Goal: Register for event/course

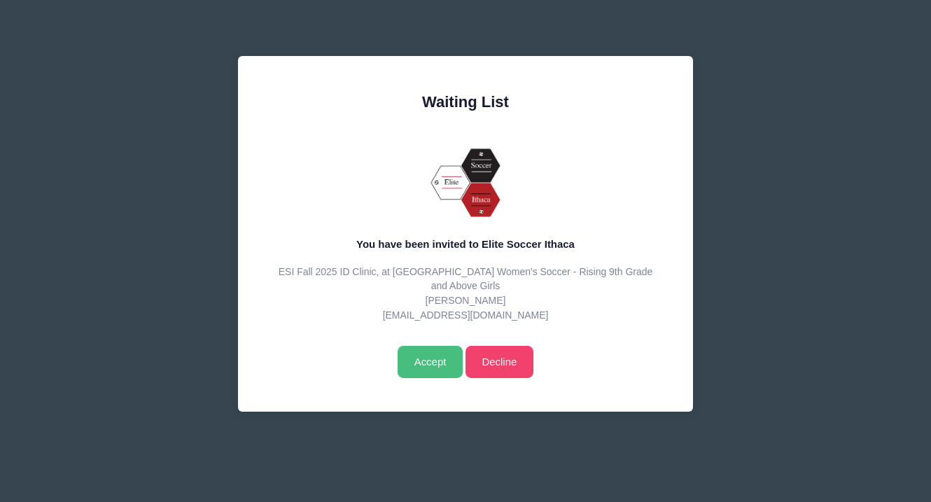
click at [432, 358] on input "Accept" at bounding box center [429, 362] width 65 height 32
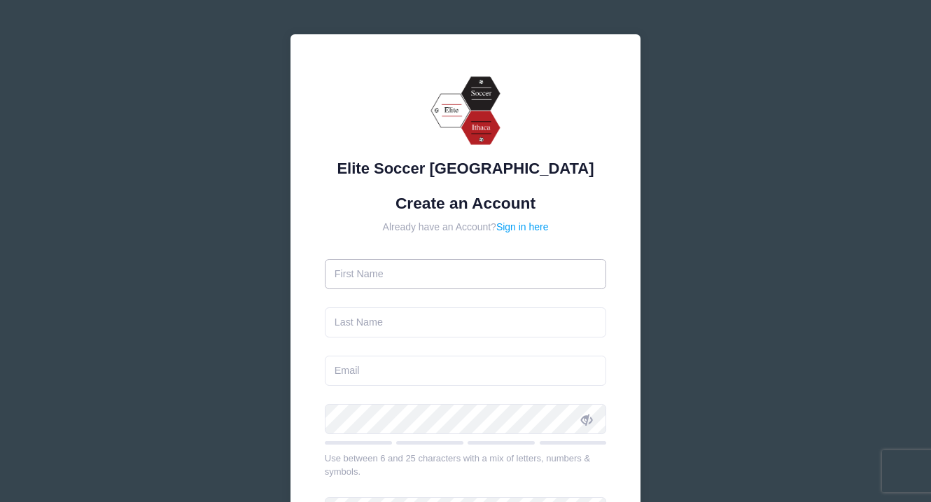
click at [423, 274] on input "text" at bounding box center [466, 274] width 282 height 30
type input "Piper"
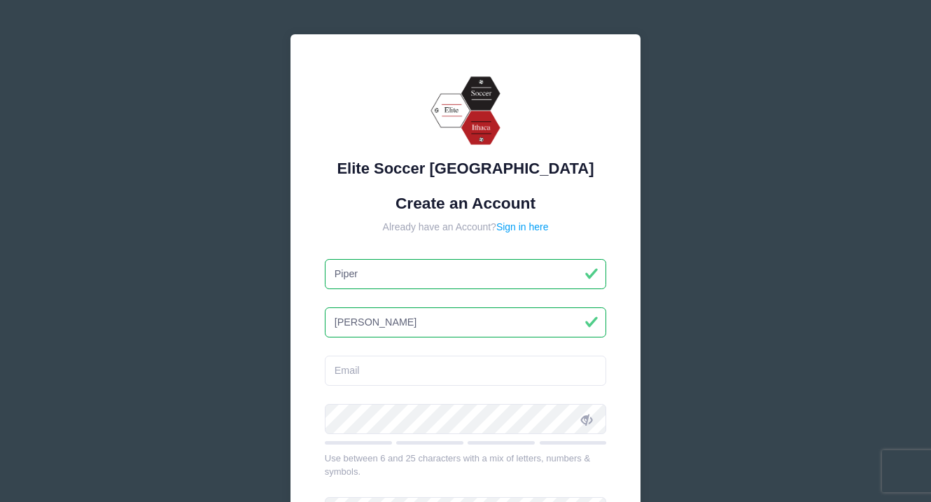
type input "Miller"
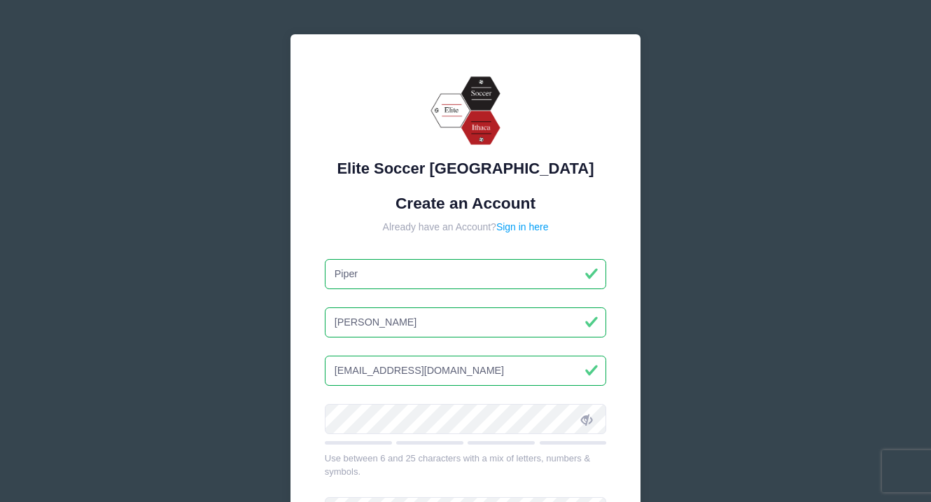
type input "[EMAIL_ADDRESS][DOMAIN_NAME]"
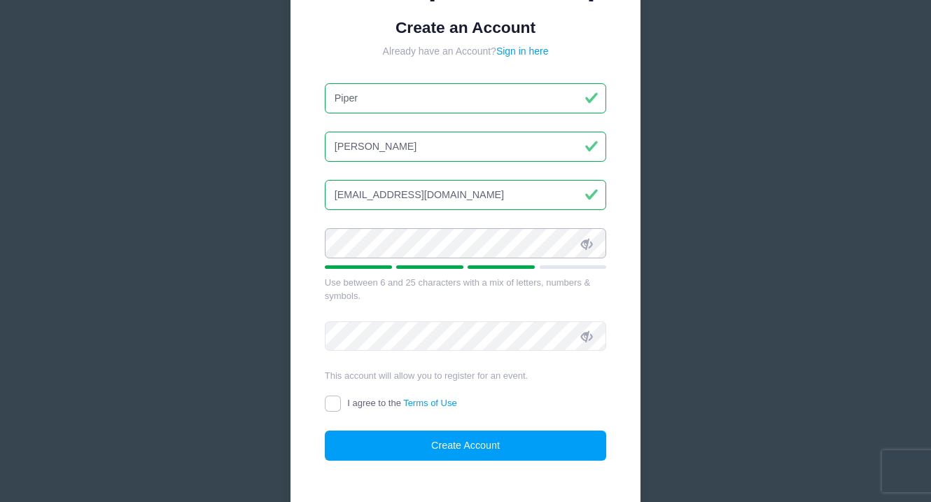
scroll to position [180, 0]
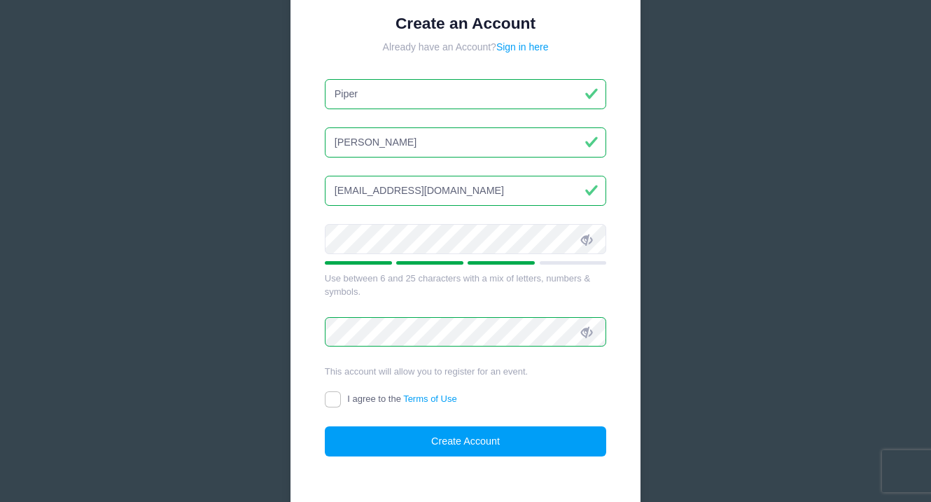
click at [334, 394] on input "I agree to the Terms of Use" at bounding box center [333, 399] width 16 height 16
checkbox input "true"
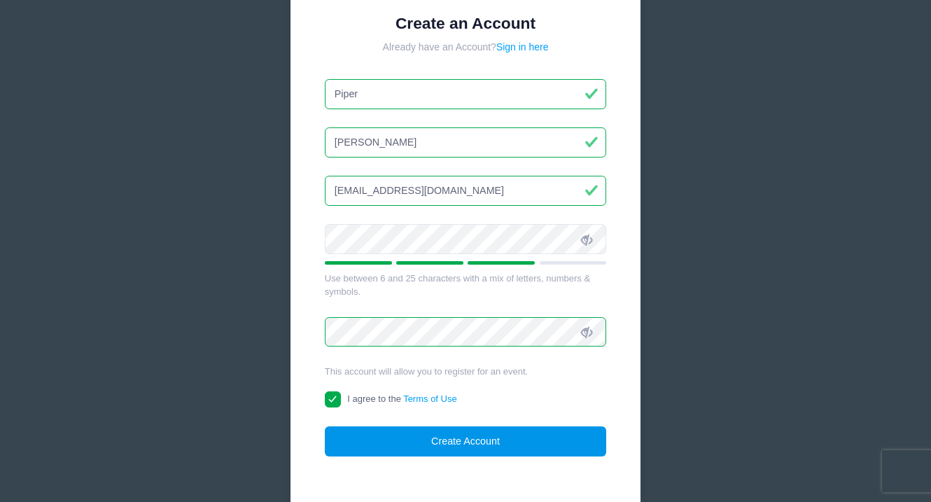
click at [495, 442] on button "Create Account" at bounding box center [466, 441] width 282 height 30
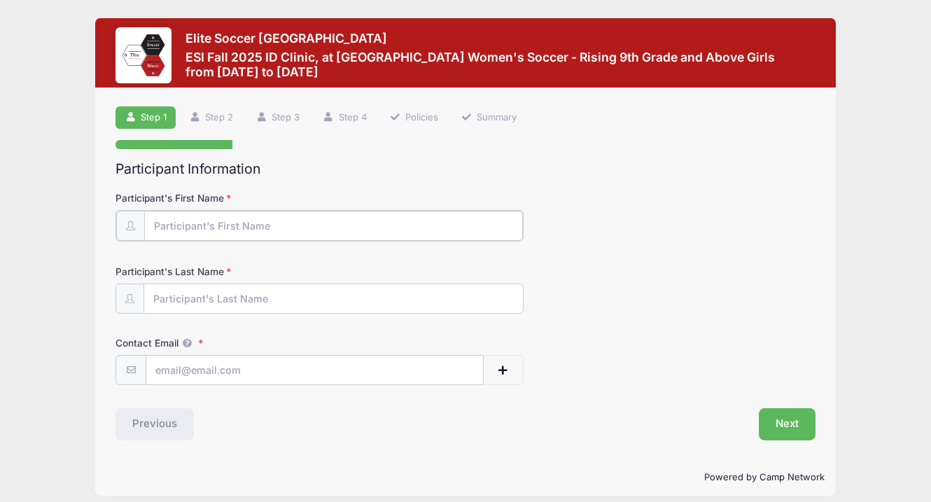
click at [265, 228] on input "Participant's First Name" at bounding box center [333, 226] width 379 height 30
type input "Piper"
type input "Miller"
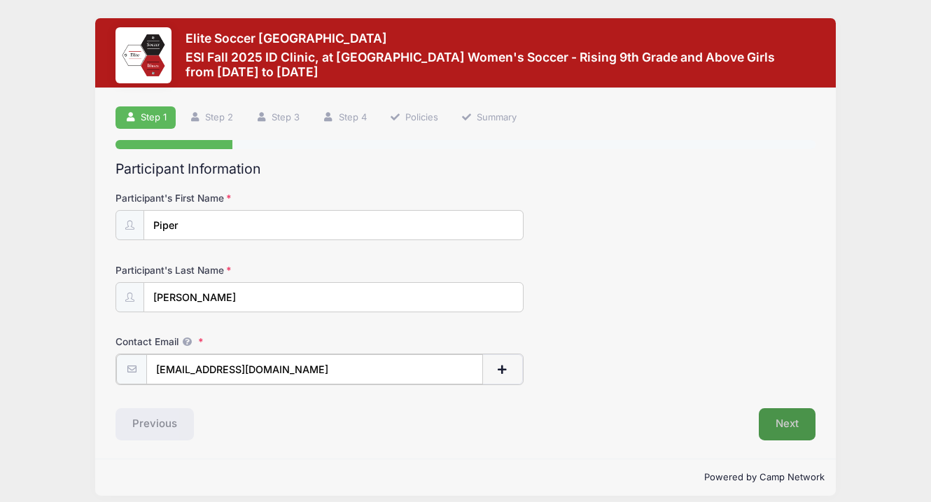
type input "[EMAIL_ADDRESS][DOMAIN_NAME]"
click at [781, 419] on button "Next" at bounding box center [787, 423] width 57 height 32
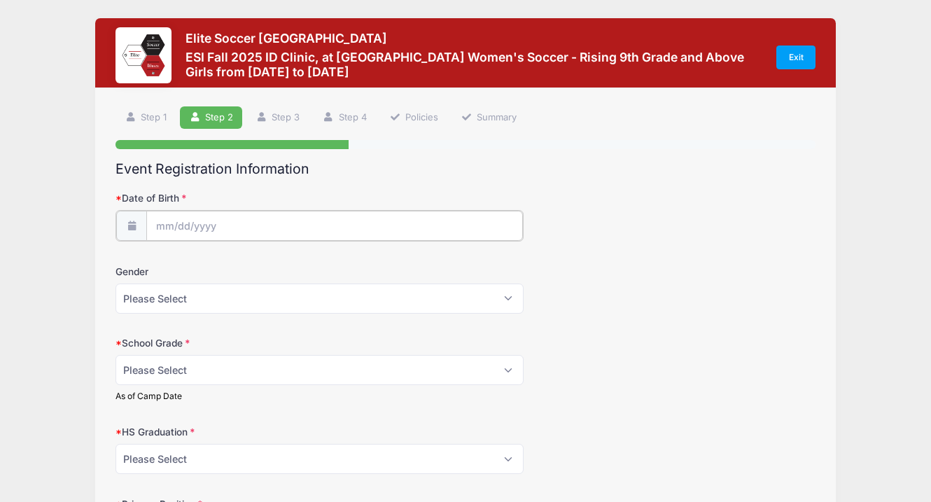
click at [364, 220] on input "Date of Birth" at bounding box center [334, 226] width 376 height 30
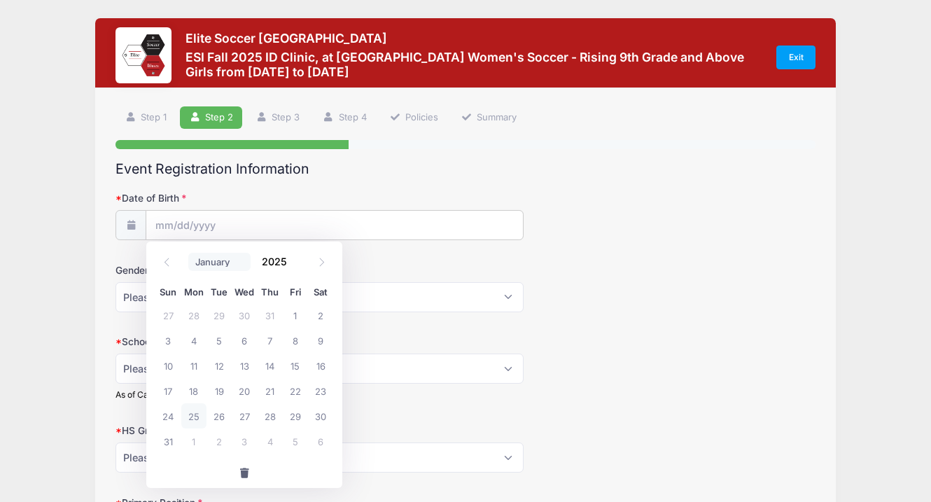
select select "5"
click at [246, 311] on span "4" at bounding box center [244, 314] width 25 height 25
type input "06/04/2025"
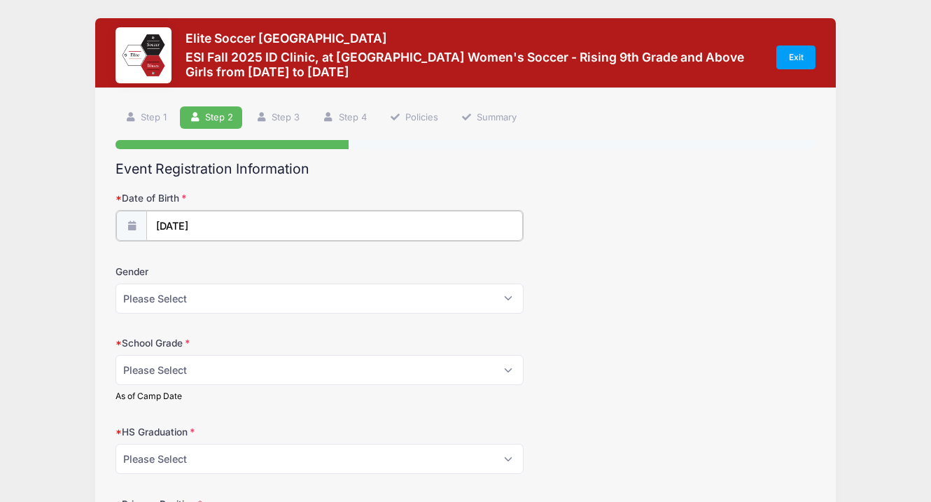
click at [269, 223] on input "06/04/2025" at bounding box center [334, 226] width 376 height 30
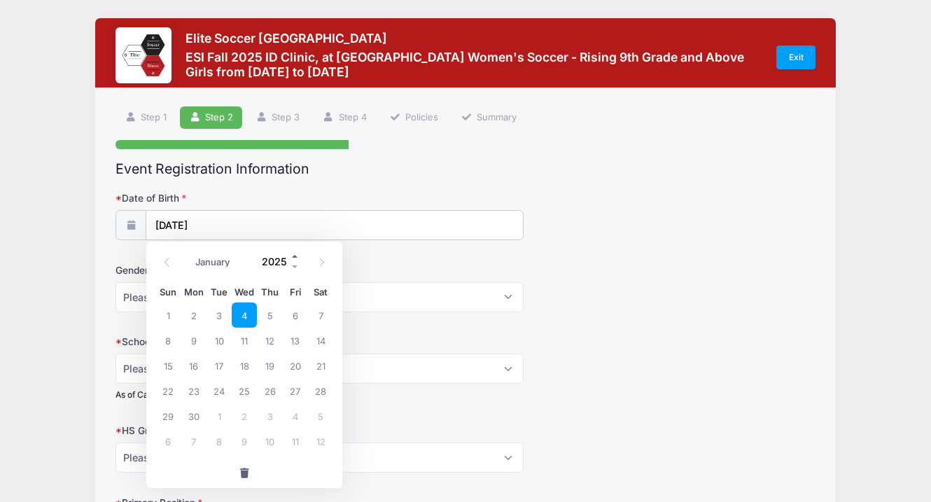
click at [296, 255] on span at bounding box center [295, 256] width 10 height 10
click at [296, 261] on span at bounding box center [295, 266] width 10 height 10
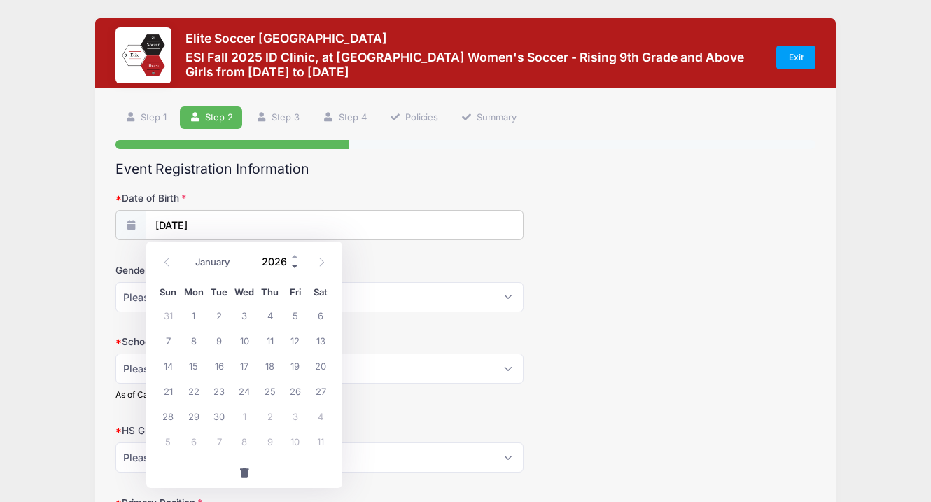
click at [295, 265] on span at bounding box center [295, 266] width 10 height 10
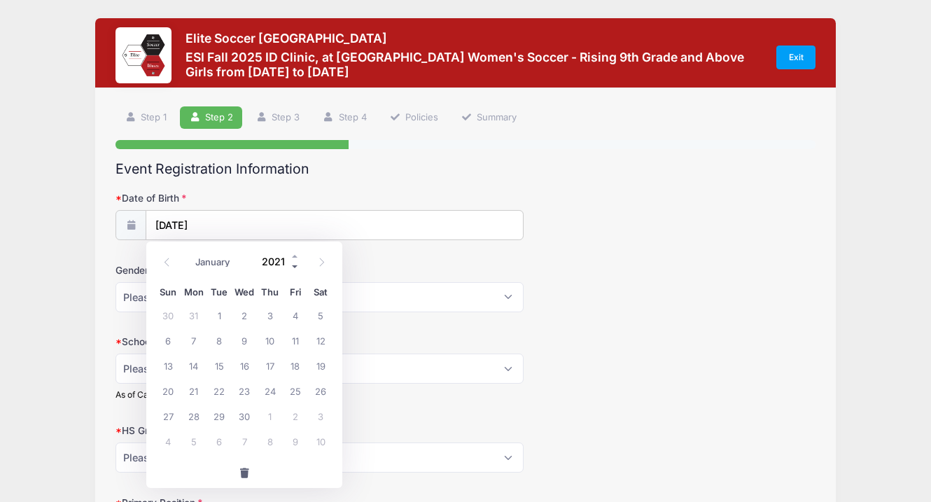
click at [295, 265] on span at bounding box center [295, 266] width 10 height 10
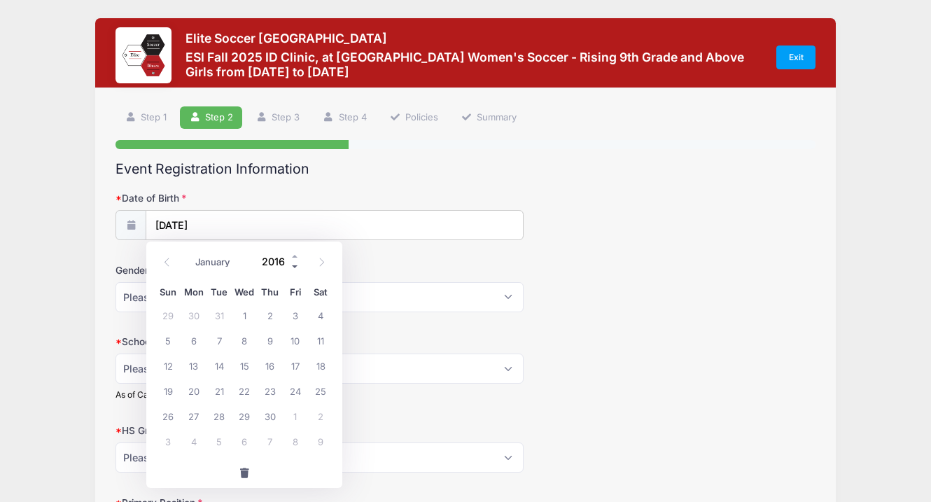
click at [295, 265] on span at bounding box center [295, 266] width 10 height 10
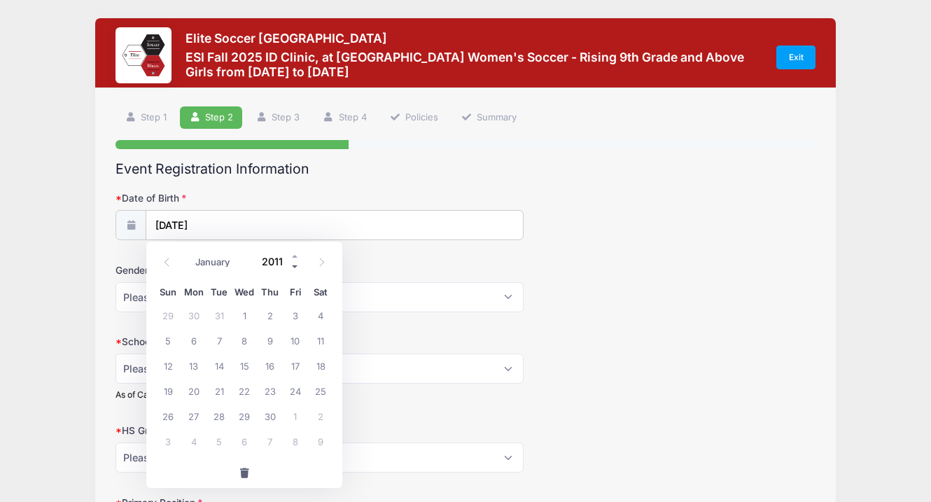
click at [295, 265] on span at bounding box center [295, 266] width 10 height 10
click at [293, 255] on span at bounding box center [295, 256] width 10 height 10
click at [247, 224] on input "06/04/2025" at bounding box center [334, 226] width 376 height 30
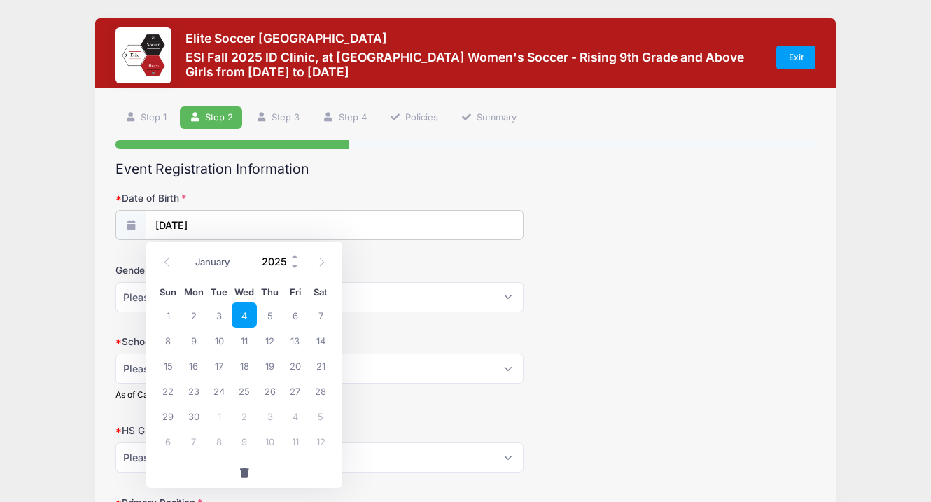
click at [281, 265] on input "2025" at bounding box center [277, 261] width 45 height 21
click at [407, 263] on div "Gender Please Select Female Male" at bounding box center [465, 287] width 700 height 49
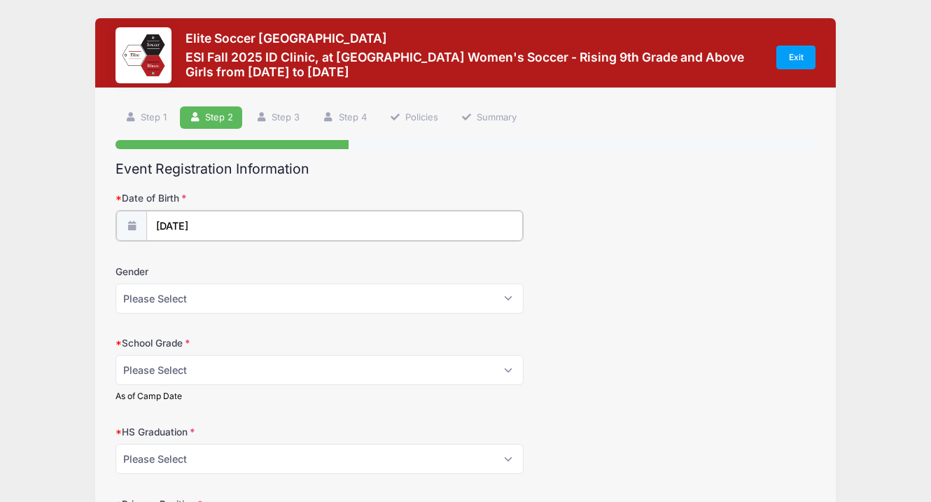
click at [241, 220] on input "06/04/2025" at bounding box center [334, 226] width 376 height 30
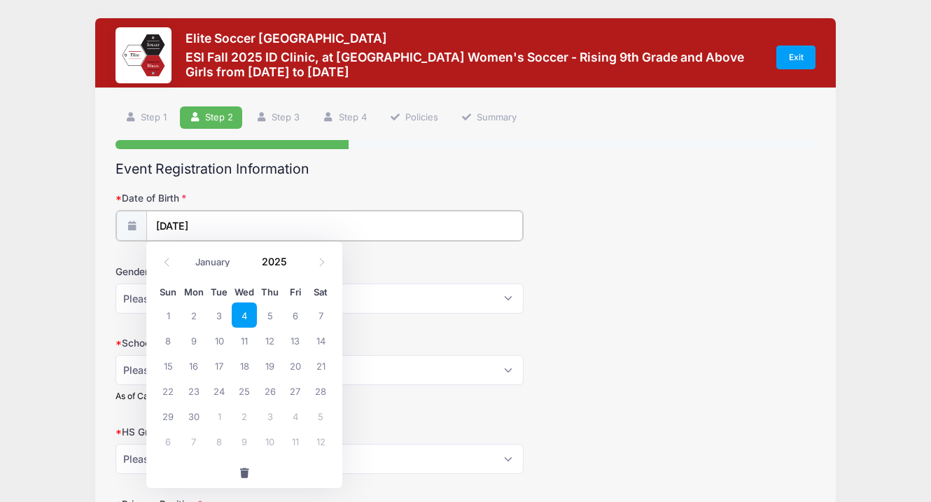
click at [213, 220] on input "06/04/2025" at bounding box center [334, 226] width 376 height 30
click at [286, 263] on input "2025" at bounding box center [277, 261] width 45 height 21
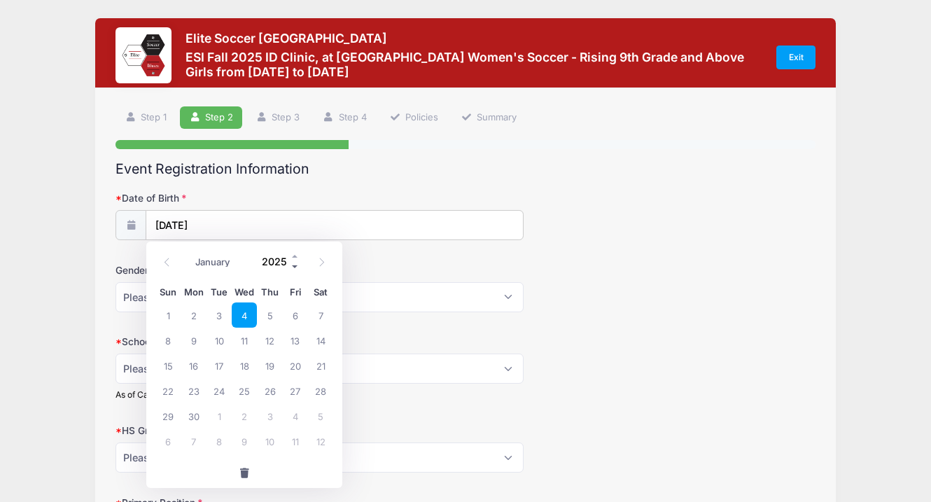
click at [298, 267] on span at bounding box center [295, 266] width 10 height 10
click at [291, 262] on span at bounding box center [295, 266] width 10 height 10
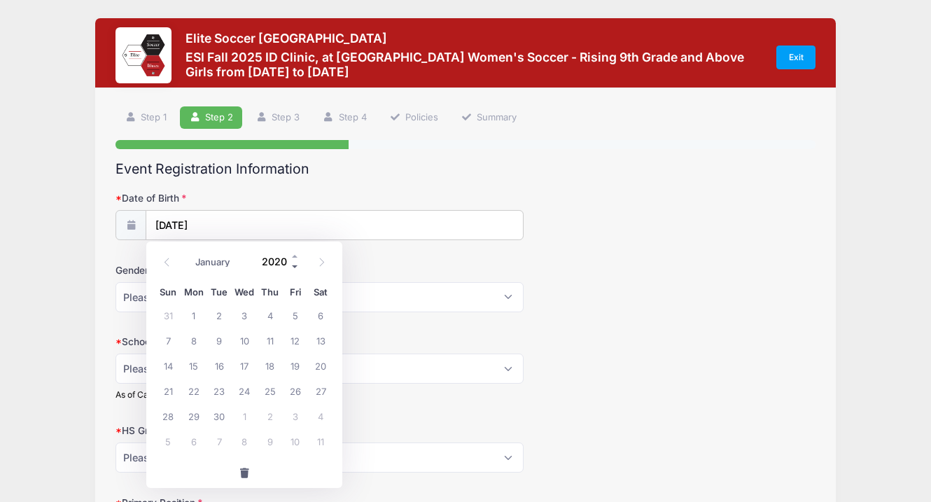
click at [291, 262] on span at bounding box center [295, 266] width 10 height 10
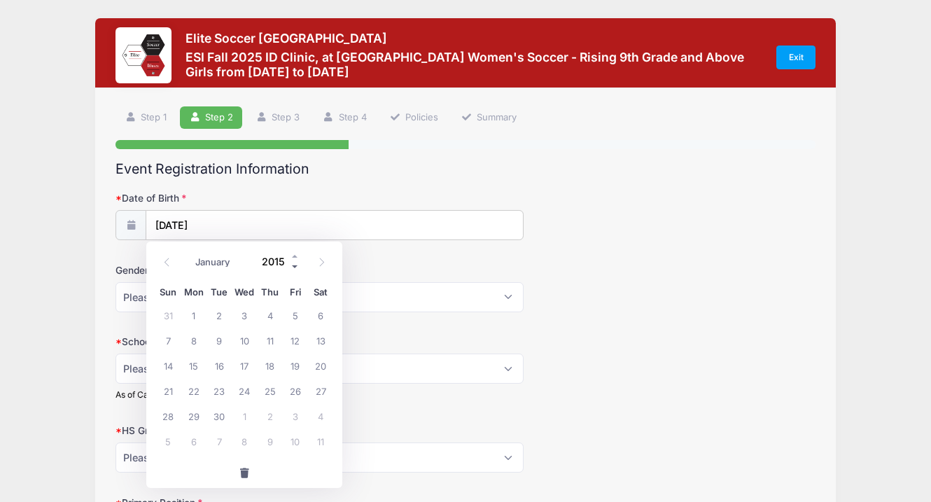
click at [291, 262] on span at bounding box center [295, 266] width 10 height 10
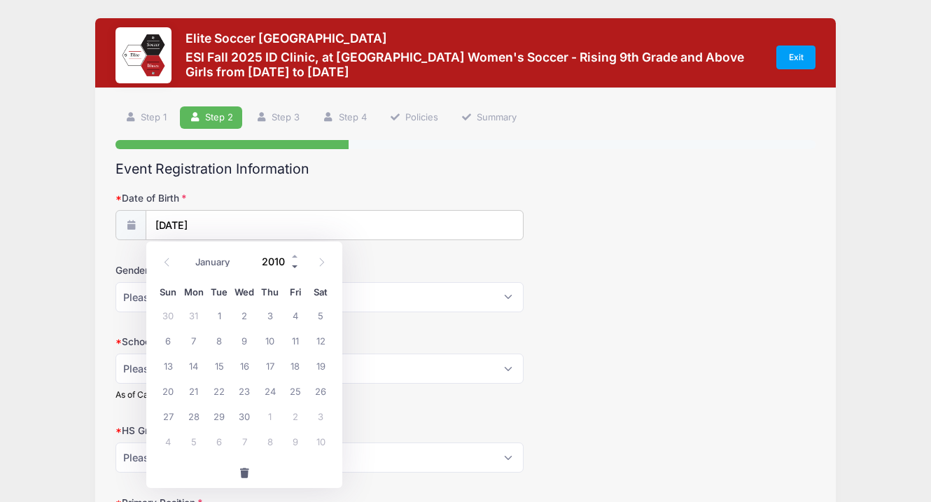
click at [291, 262] on span at bounding box center [295, 266] width 10 height 10
type input "2009"
click at [321, 262] on icon at bounding box center [321, 262] width 9 height 9
click at [167, 264] on icon at bounding box center [166, 262] width 9 height 9
select select "5"
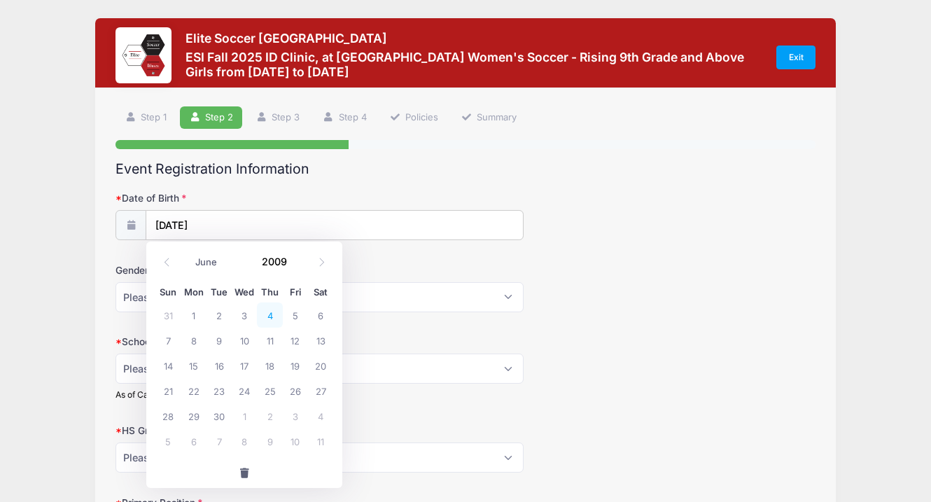
click at [272, 315] on span "4" at bounding box center [269, 314] width 25 height 25
type input "06/04/2009"
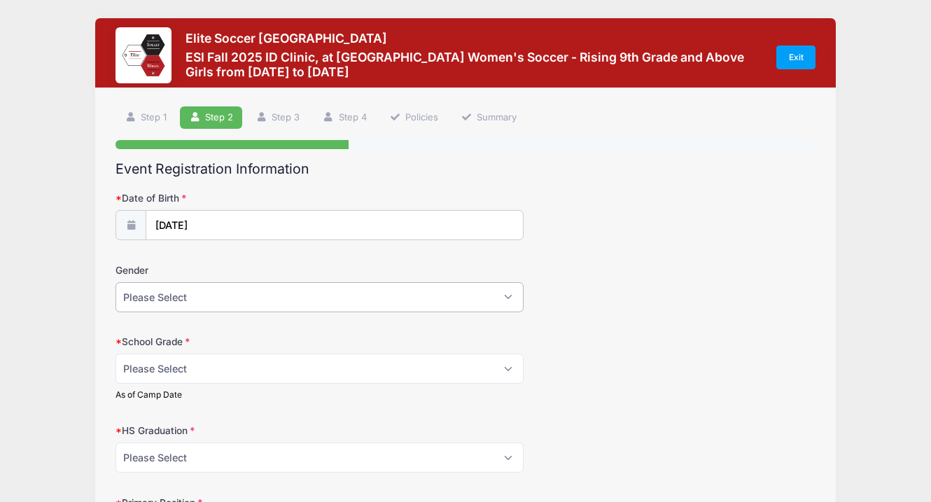
select select "Female"
select select "Junior"
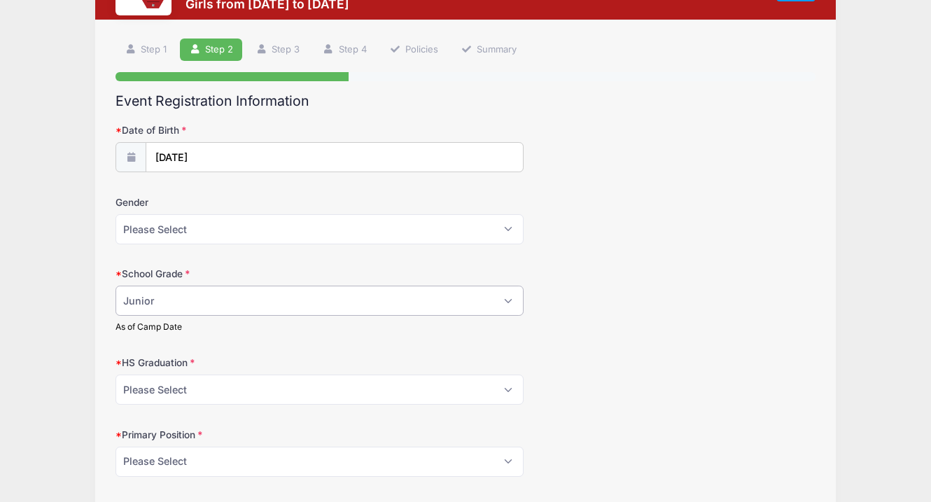
scroll to position [93, 0]
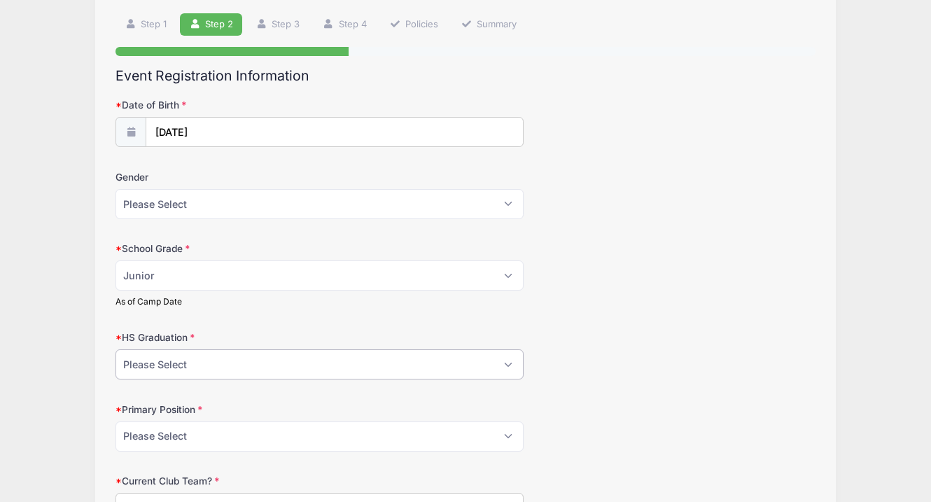
select select "2027"
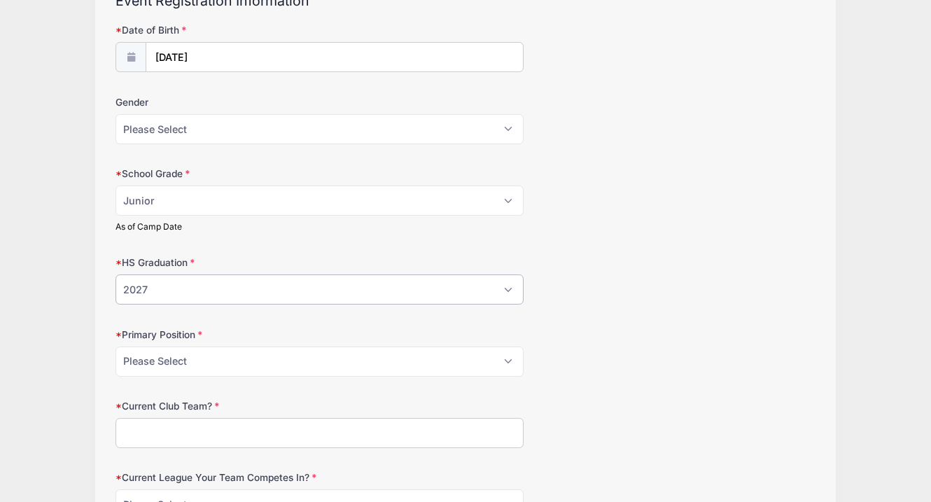
scroll to position [173, 0]
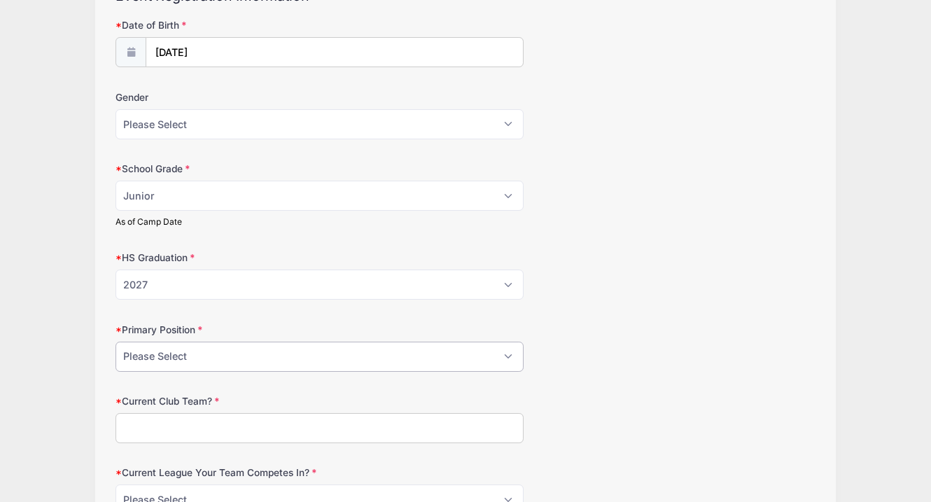
select select "GK"
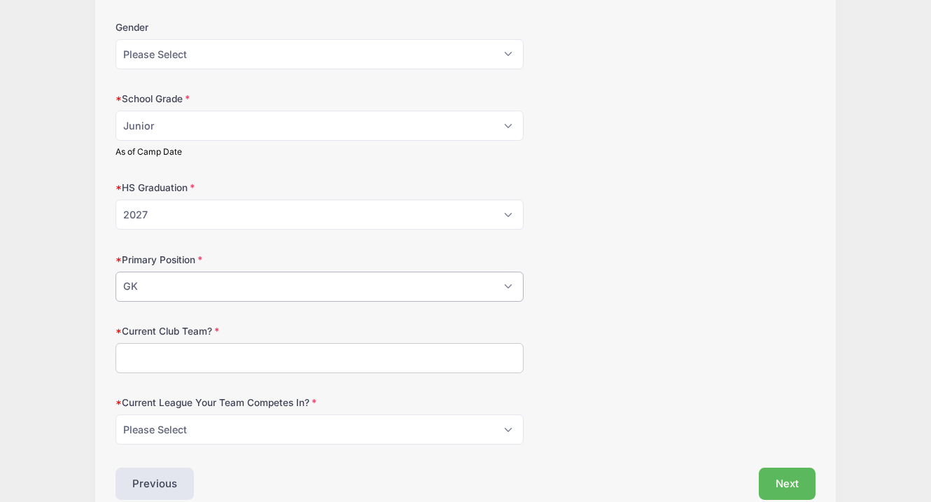
scroll to position [245, 0]
click at [185, 360] on input "Current Club Team?" at bounding box center [319, 356] width 408 height 30
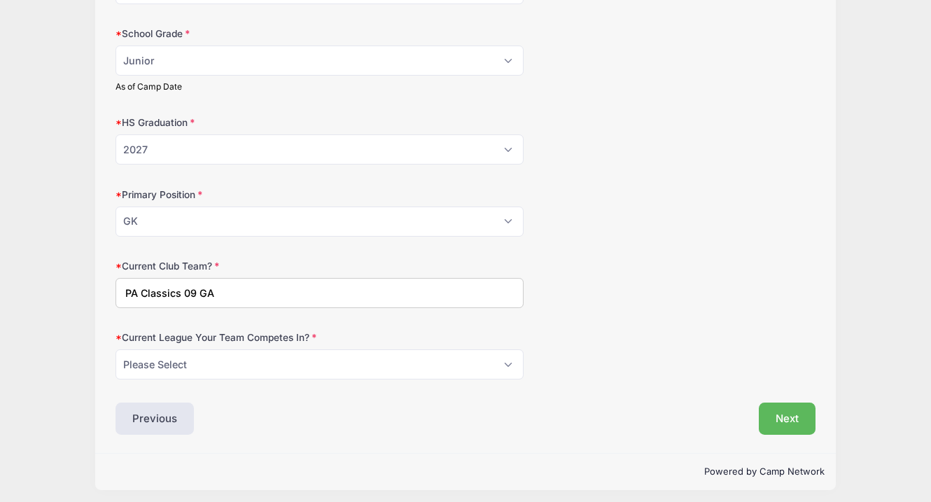
scroll to position [309, 0]
type input "PA Classics 09 GA"
select select "GA"
click at [791, 403] on button "Next" at bounding box center [787, 417] width 57 height 32
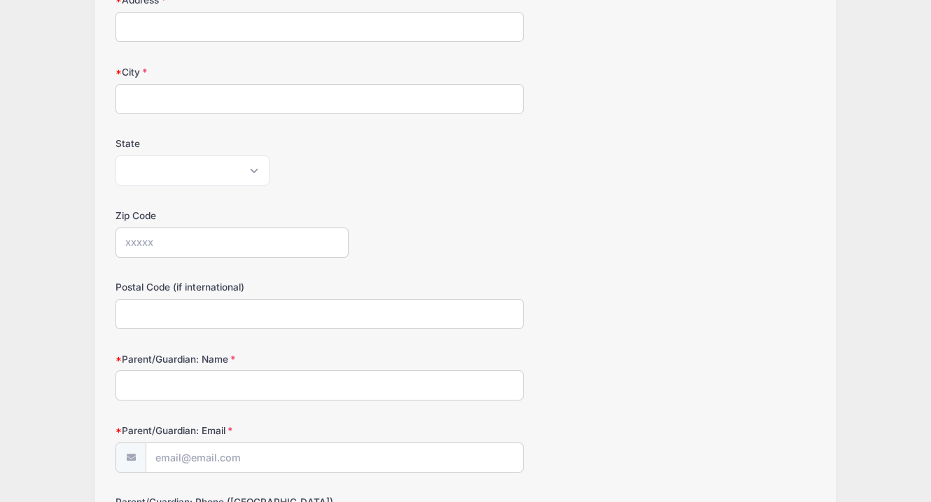
scroll to position [0, 0]
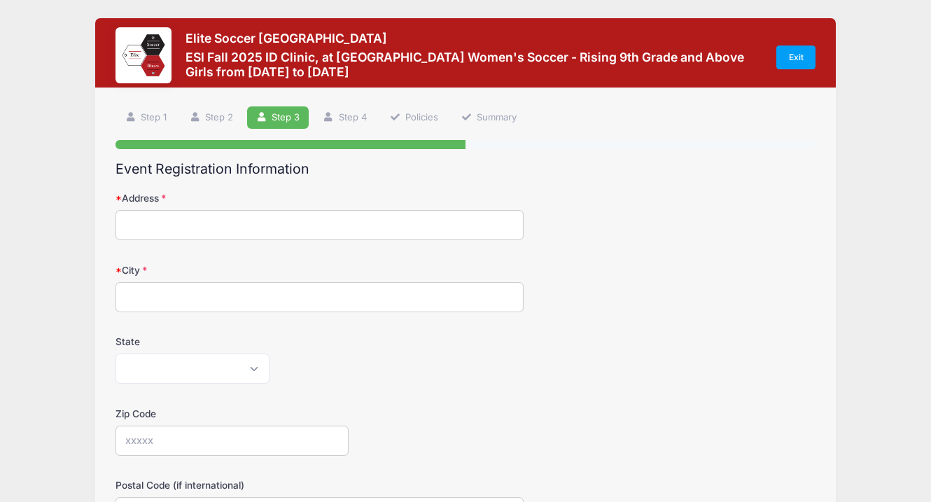
click at [355, 232] on input "Address" at bounding box center [319, 225] width 408 height 30
type input "1325 Crown Vetch Drive"
type input "Landisville"
select select "PA"
click at [155, 436] on input "Zip Code" at bounding box center [231, 440] width 233 height 30
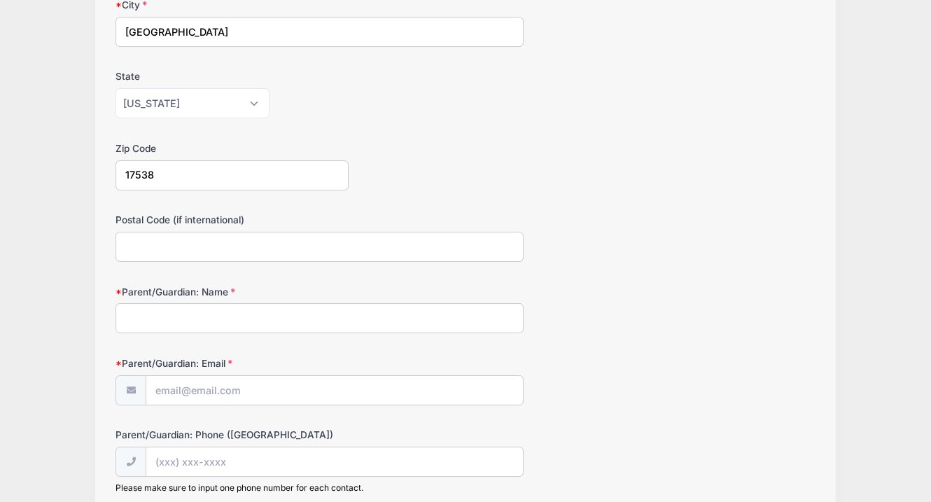
scroll to position [266, 0]
type input "17538"
click at [176, 316] on input "Parent/Guardian: Name" at bounding box center [319, 317] width 408 height 30
type input "Sara Miller"
type input "runmillerrun@yahoo.com"
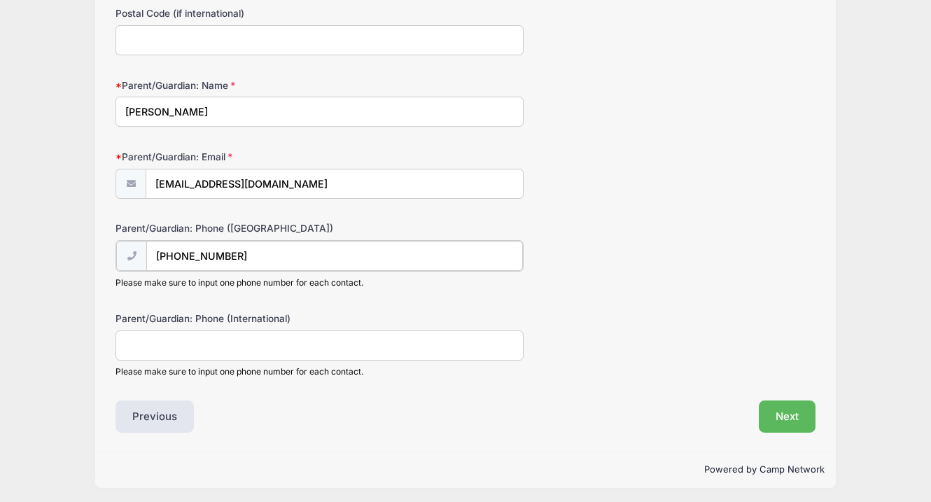
scroll to position [471, 0]
type input "(717) 201-6400"
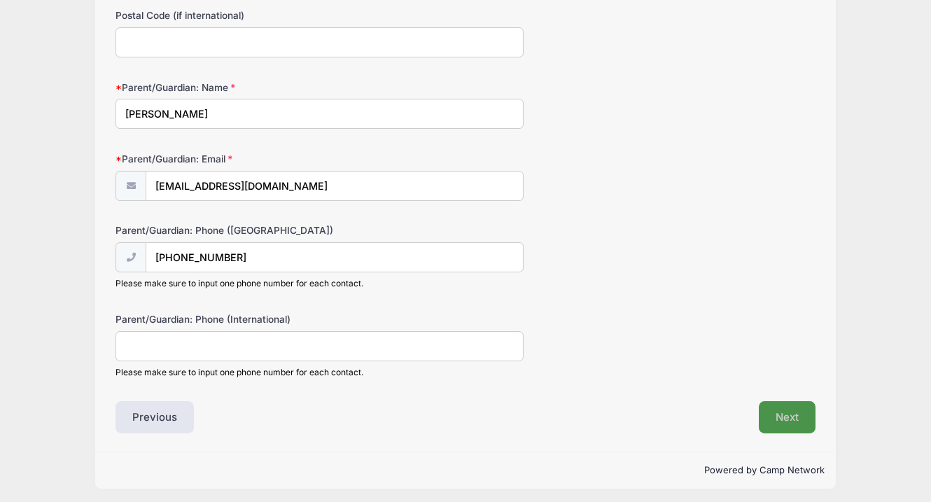
click at [784, 409] on button "Next" at bounding box center [787, 417] width 57 height 32
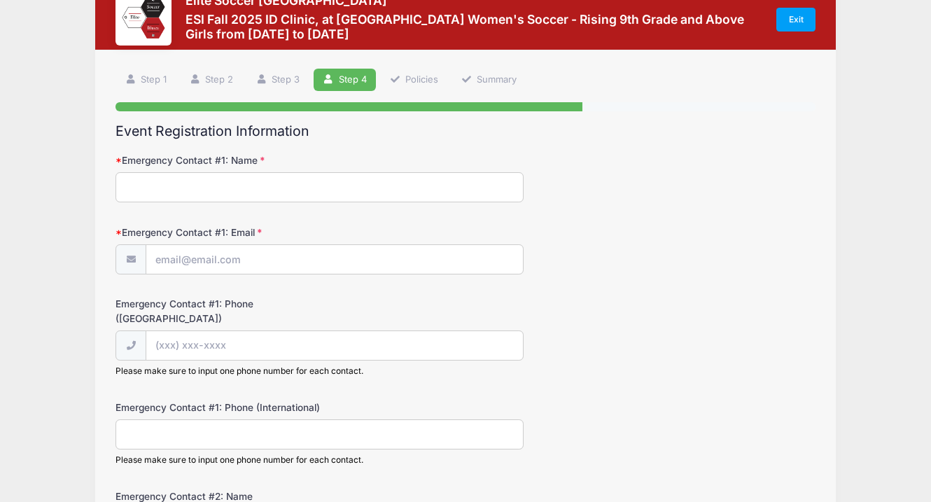
scroll to position [0, 0]
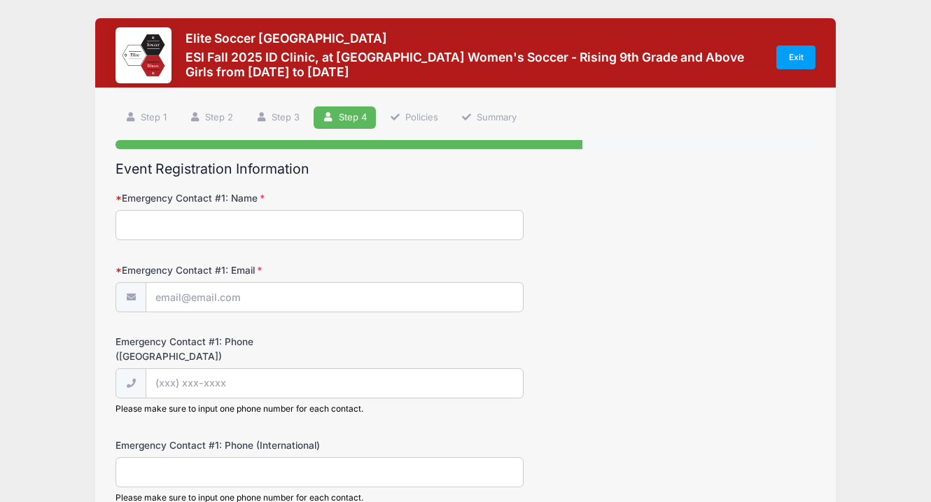
click at [325, 225] on input "Emergency Contact #1: Name" at bounding box center [319, 225] width 408 height 30
type input "Brad Miller"
type input "no_woman_miller@yahoo.com"
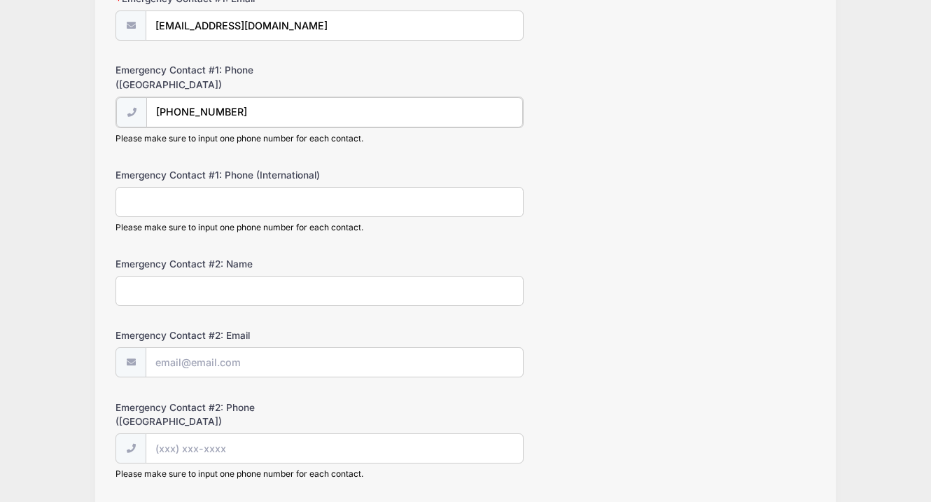
scroll to position [276, 0]
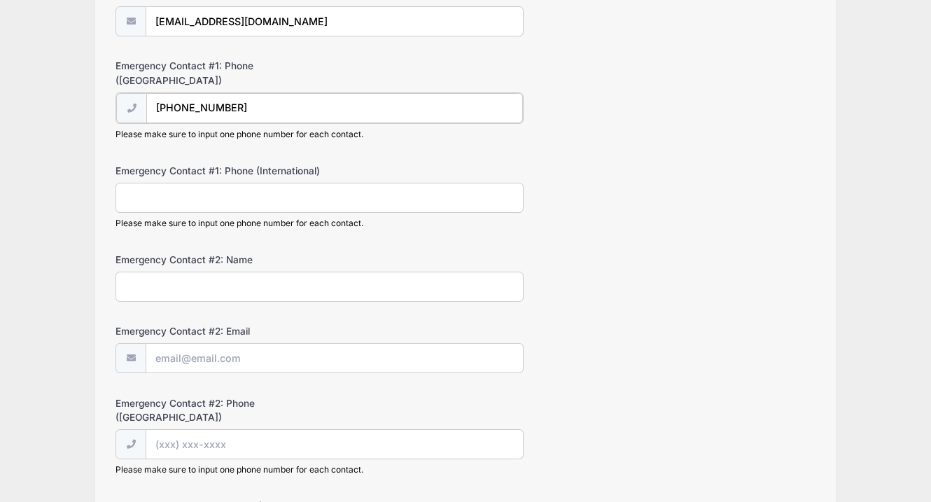
type input "(717) 725-9866"
click at [230, 279] on input "Emergency Contact #2: Name" at bounding box center [319, 285] width 408 height 30
type input "Sara Miller"
type input "runmillerrun@yahoo.com"
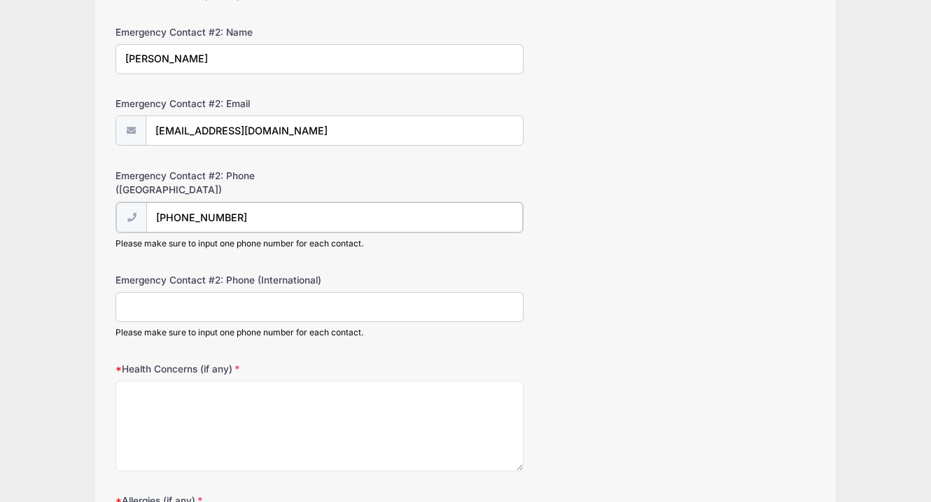
scroll to position [508, 0]
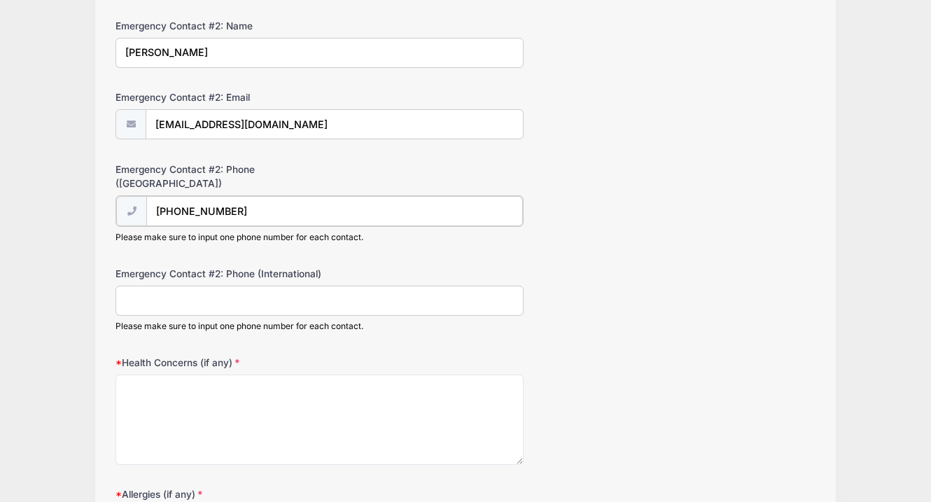
type input "(717) 201-6400"
click at [191, 373] on textarea "Health Concerns (if any)" at bounding box center [319, 418] width 408 height 90
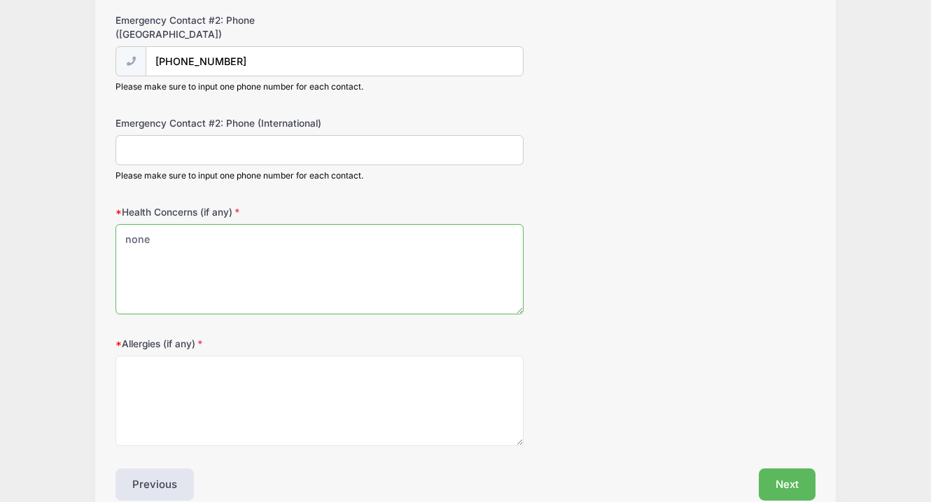
scroll to position [673, 0]
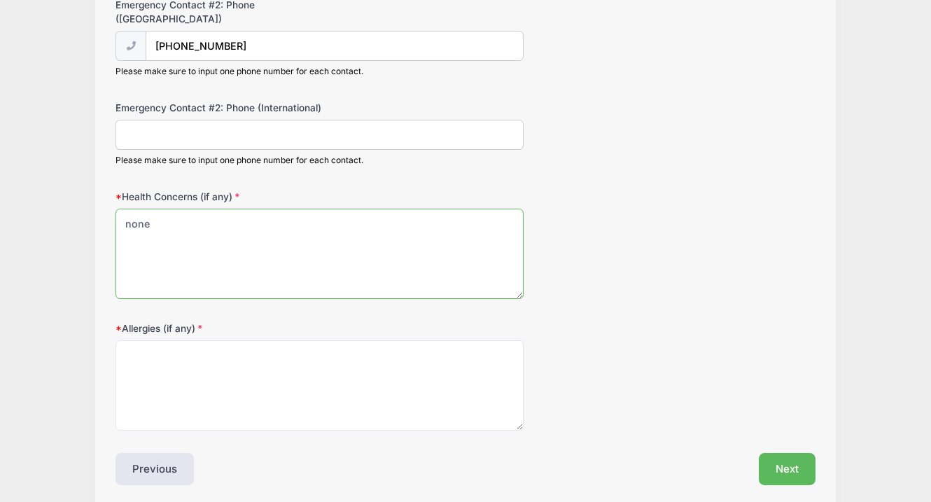
type textarea "none"
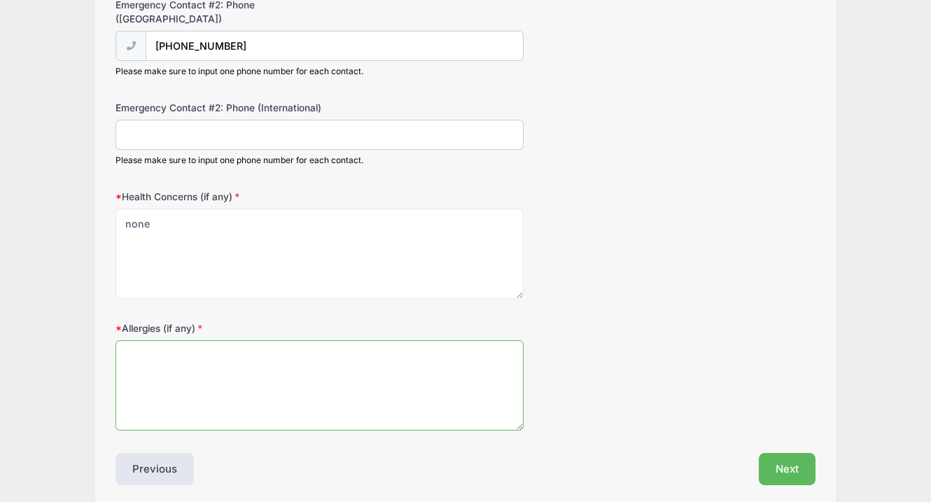
click at [157, 340] on textarea "Allergies (if any)" at bounding box center [319, 385] width 408 height 90
type textarea "none"
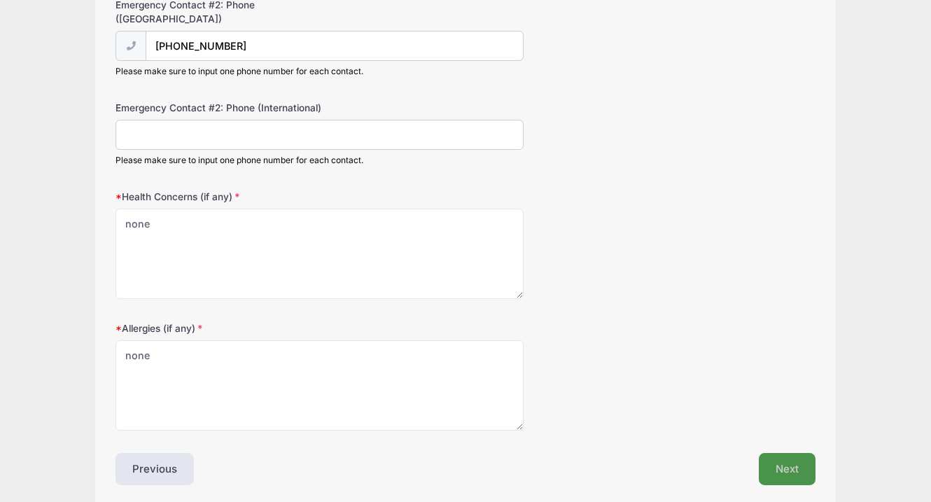
click at [793, 453] on button "Next" at bounding box center [787, 469] width 57 height 32
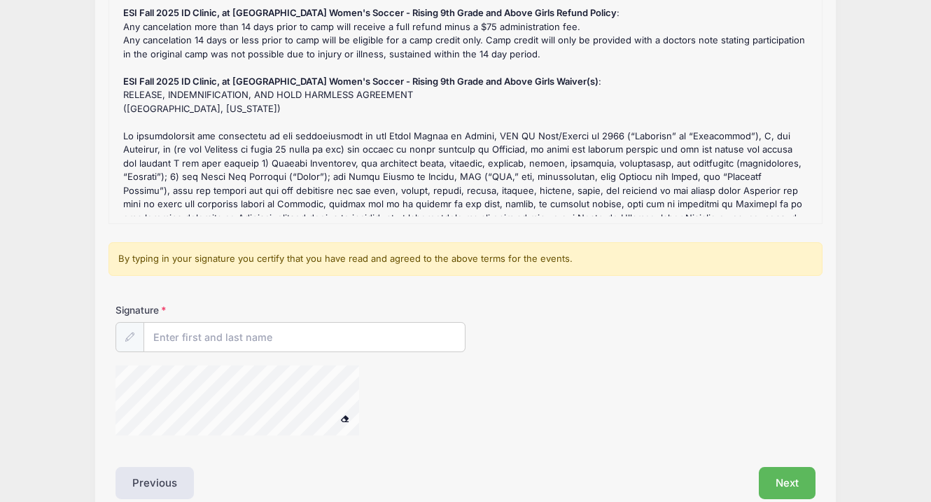
scroll to position [188, 0]
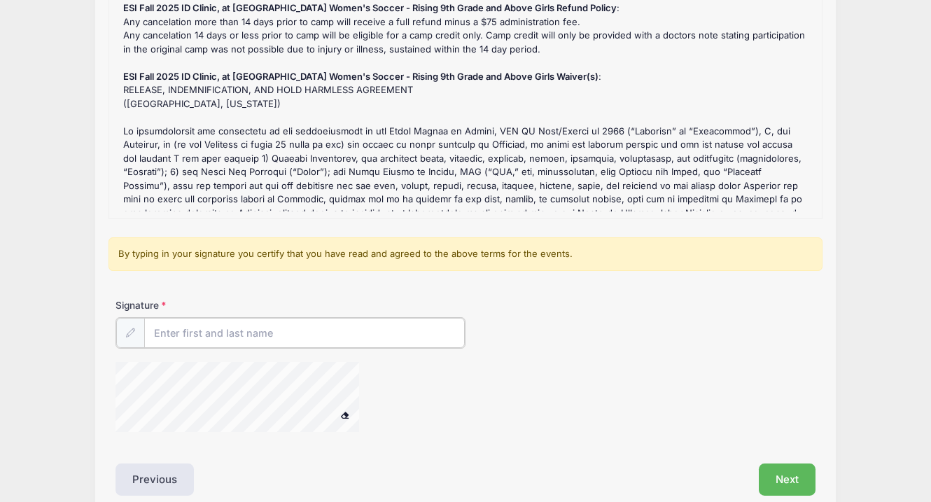
click at [276, 327] on input "Signature" at bounding box center [304, 333] width 321 height 30
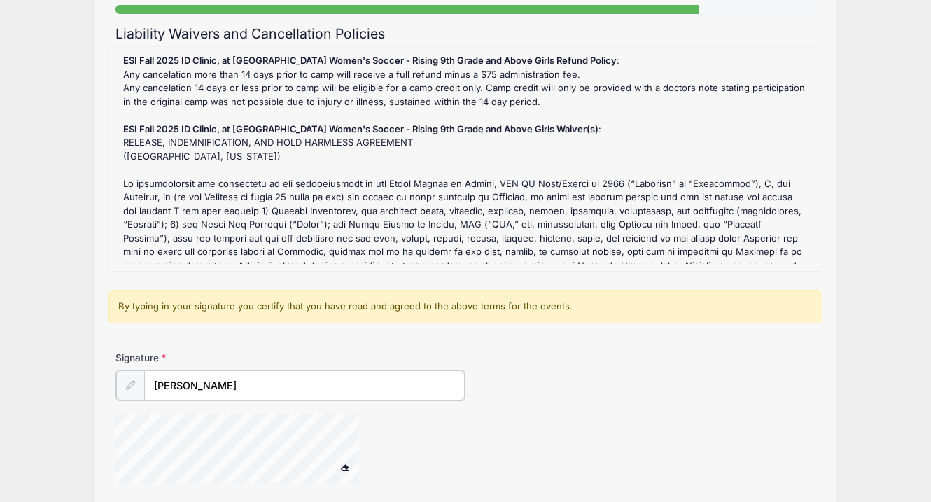
scroll to position [184, 0]
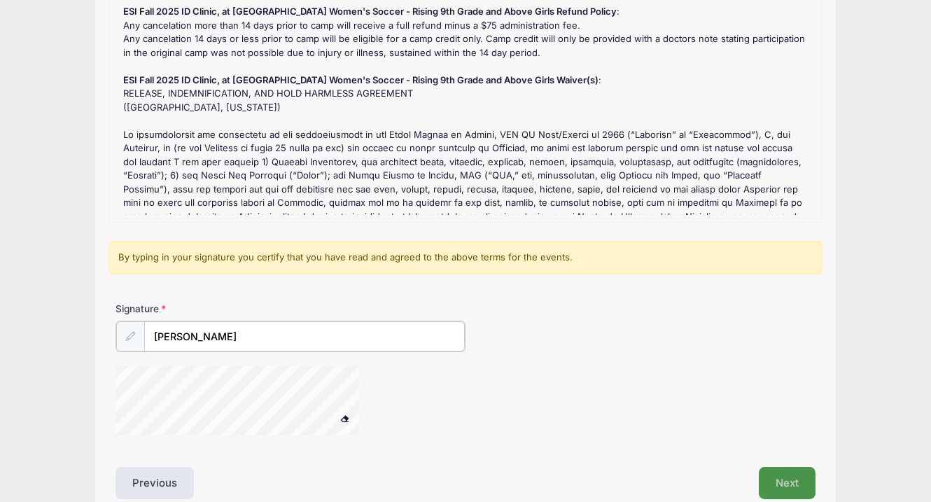
type input "Sara Miller"
click at [793, 477] on button "Next" at bounding box center [787, 481] width 57 height 32
click at [238, 330] on input "Sara Miller" at bounding box center [304, 336] width 321 height 30
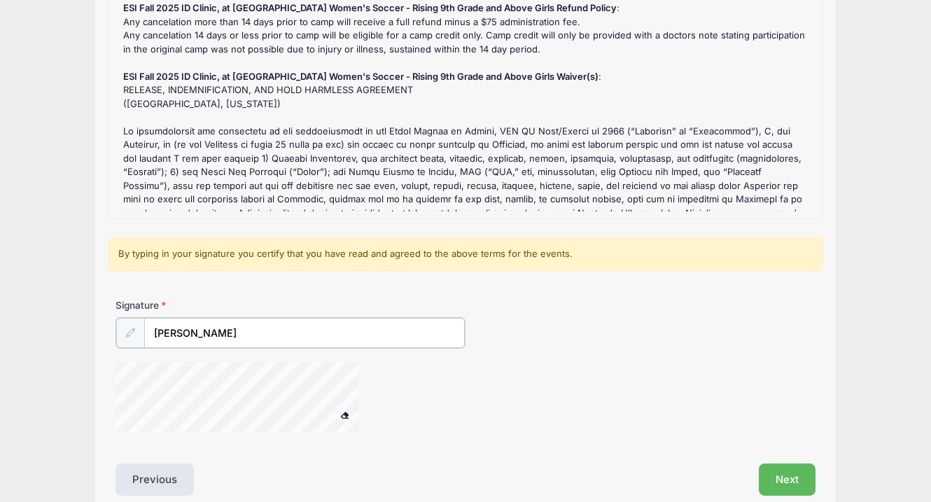
scroll to position [188, 0]
click at [346, 416] on button at bounding box center [344, 413] width 24 height 17
click at [344, 411] on span at bounding box center [345, 413] width 10 height 8
click at [215, 335] on input "Sara Miller" at bounding box center [304, 333] width 321 height 30
click at [344, 413] on button at bounding box center [344, 415] width 24 height 17
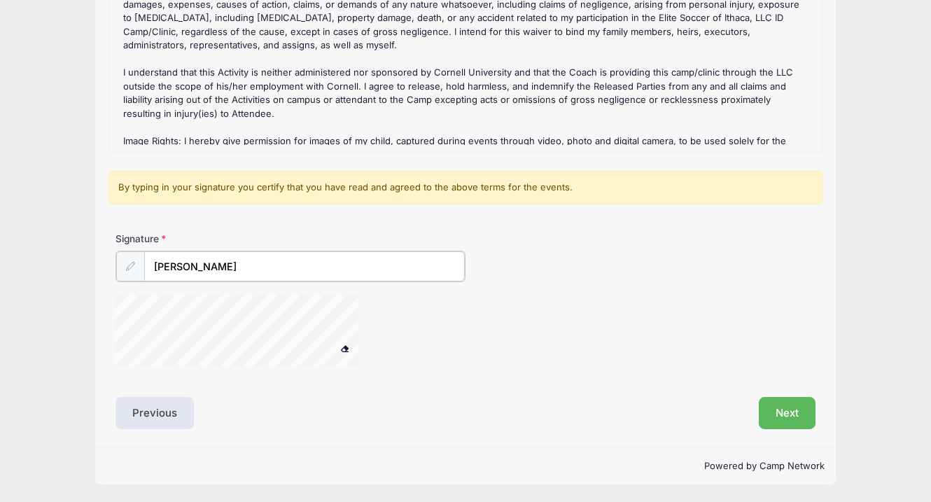
scroll to position [252, 0]
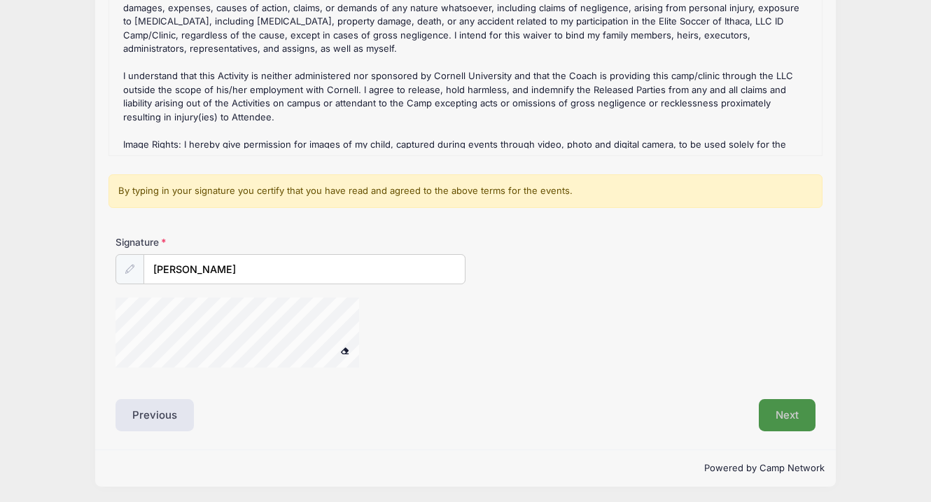
click at [787, 414] on button "Next" at bounding box center [787, 415] width 57 height 32
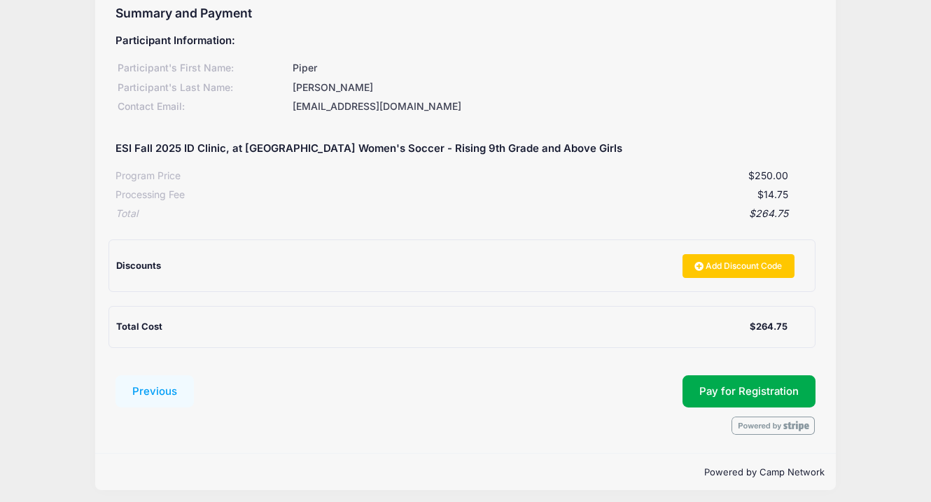
scroll to position [155, 0]
click at [765, 379] on button "Pay for Registration" at bounding box center [748, 392] width 133 height 32
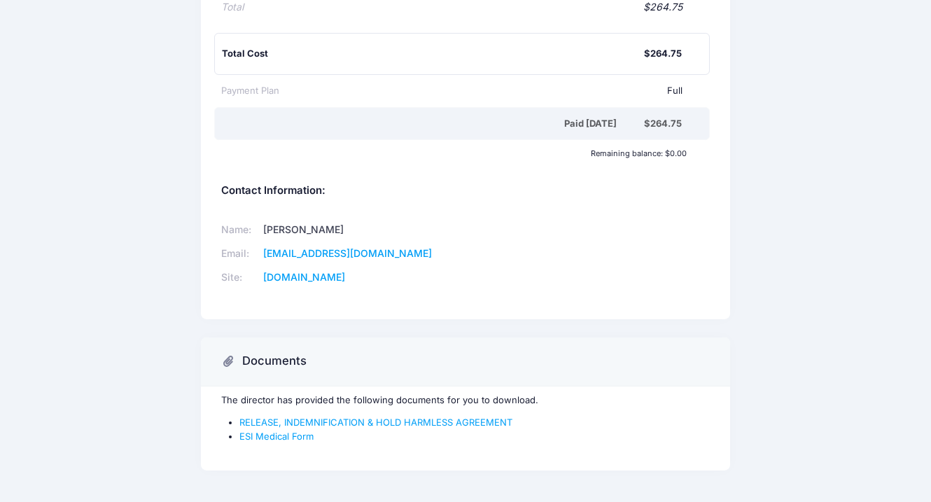
scroll to position [400, 0]
click at [409, 417] on link "RELEASE, INDEMNIFICATION & HOLD HARMLESS AGREEMENT" at bounding box center [375, 422] width 273 height 11
click at [290, 431] on link "ESI Medical Form" at bounding box center [276, 436] width 74 height 11
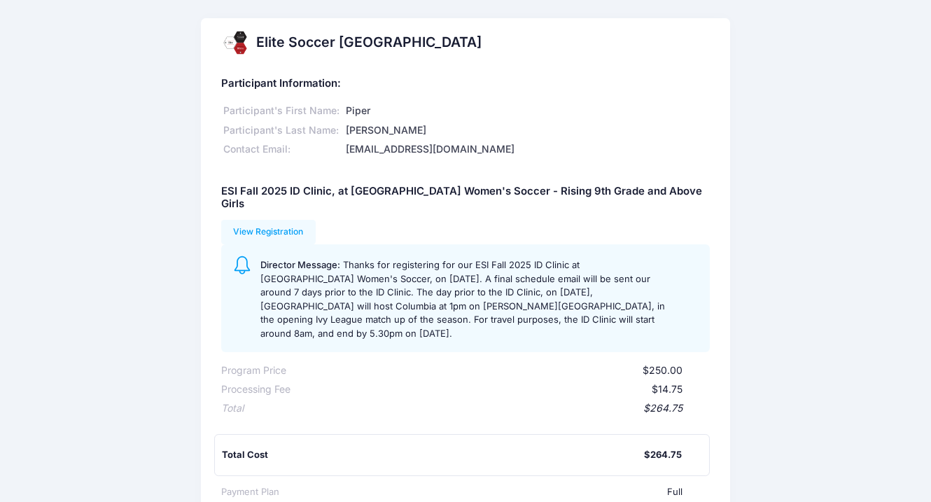
scroll to position [0, 0]
